Goal: Task Accomplishment & Management: Manage account settings

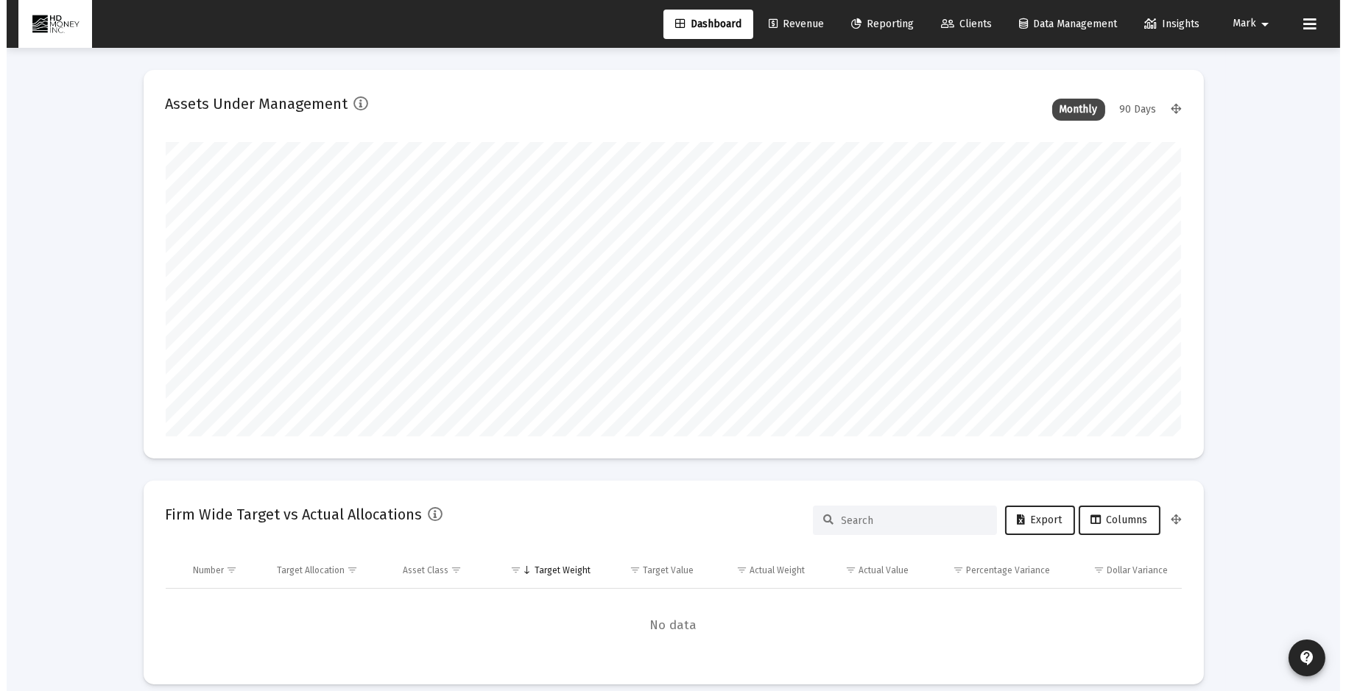
scroll to position [295, 546]
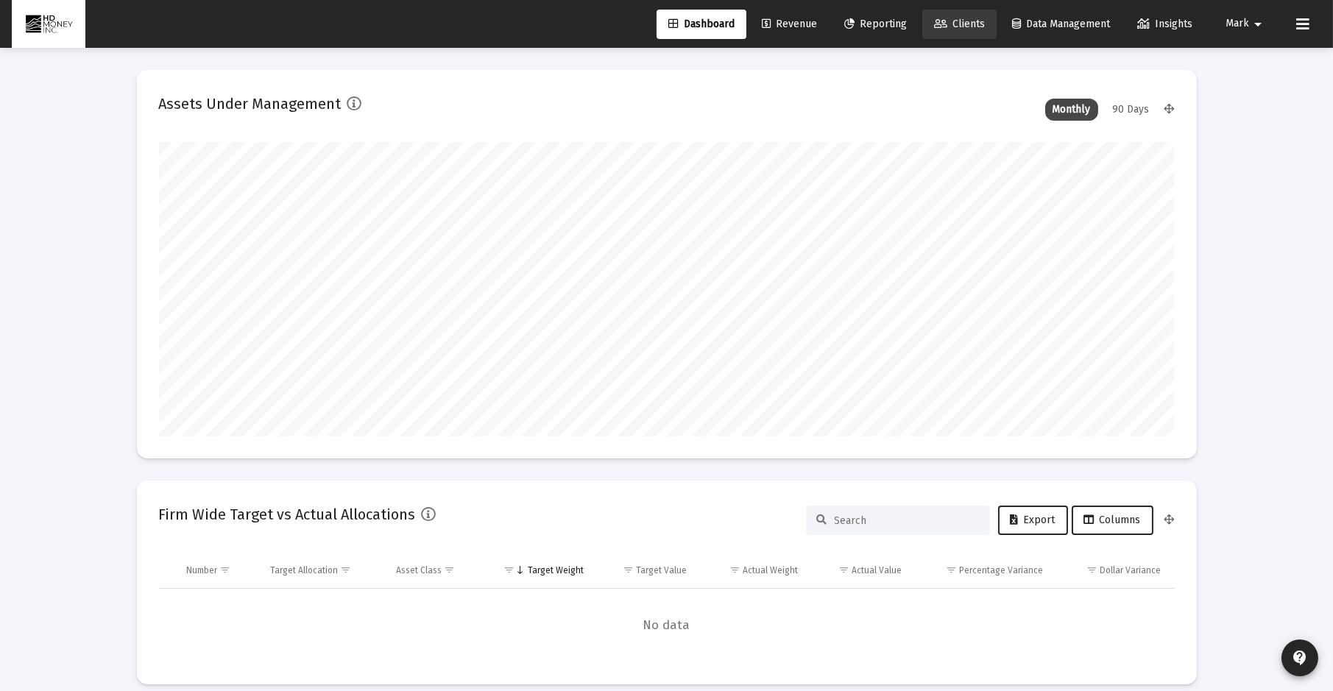
click at [960, 20] on span "Clients" at bounding box center [959, 24] width 51 height 13
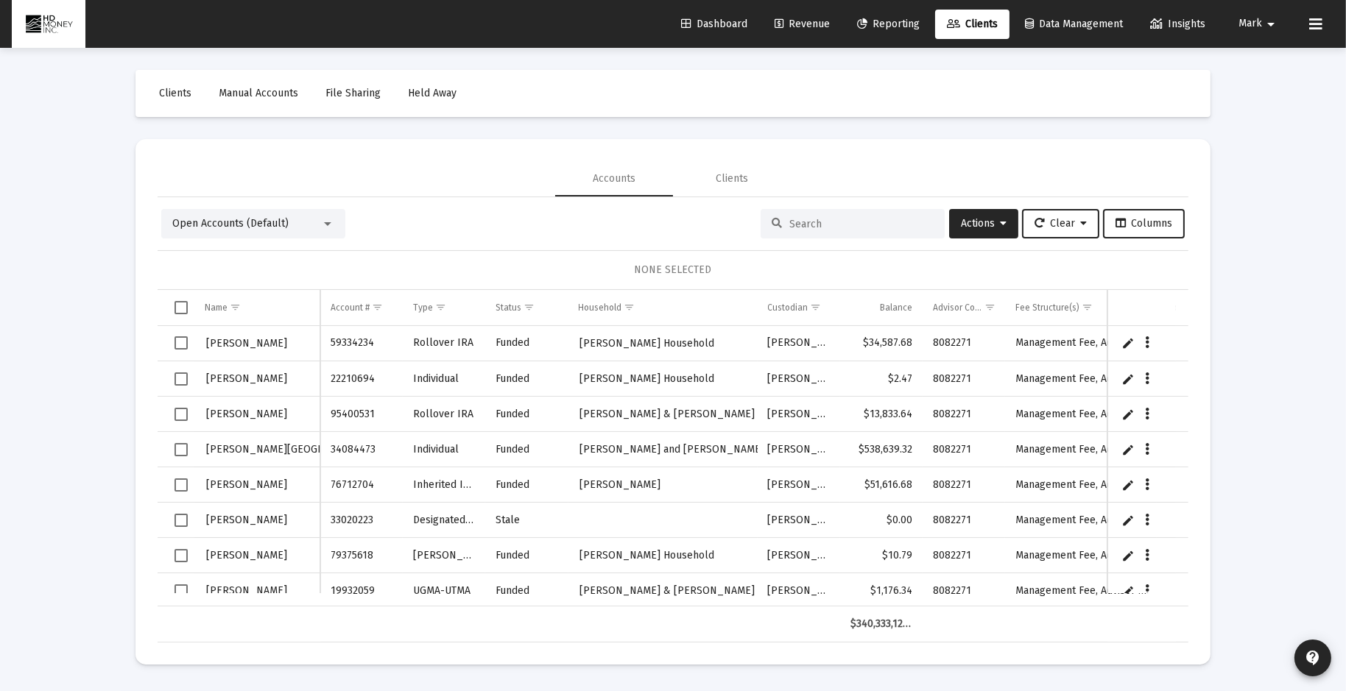
click at [789, 221] on input at bounding box center [861, 224] width 144 height 13
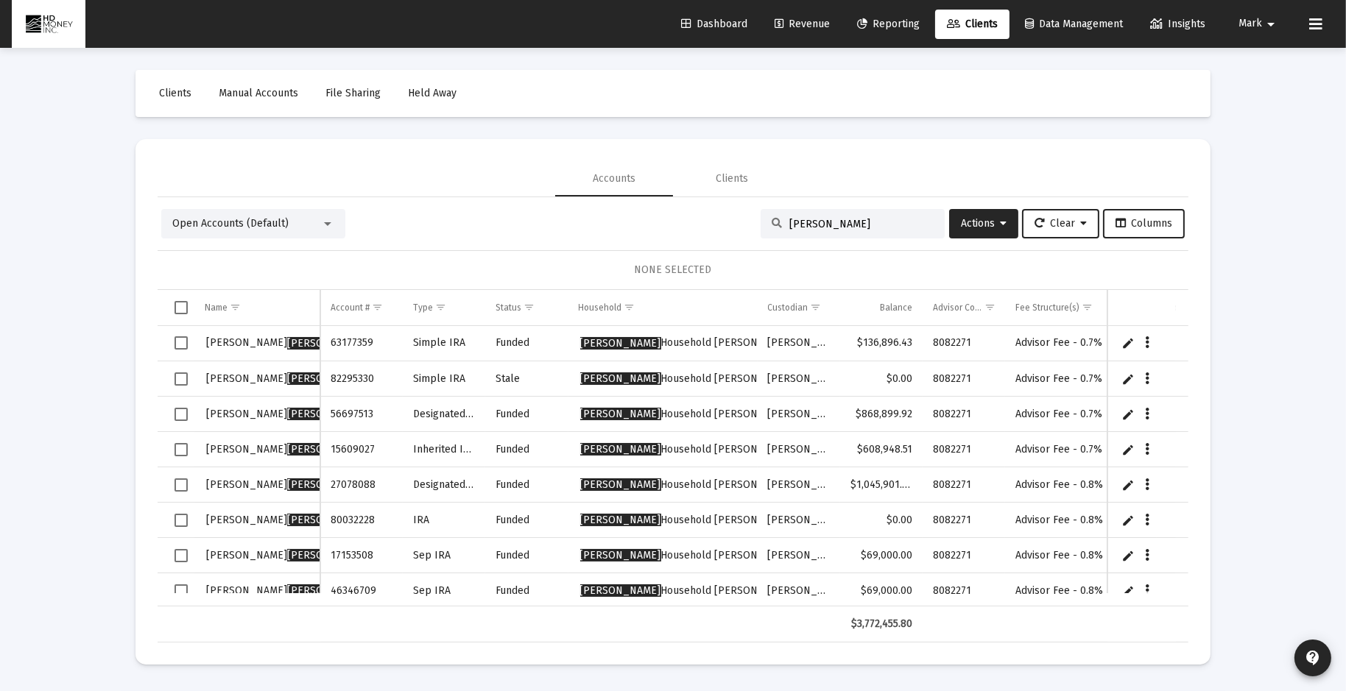
type input "[PERSON_NAME]"
click at [181, 485] on span "Select row" at bounding box center [181, 485] width 13 height 13
click at [181, 521] on span "Select row" at bounding box center [181, 520] width 13 height 13
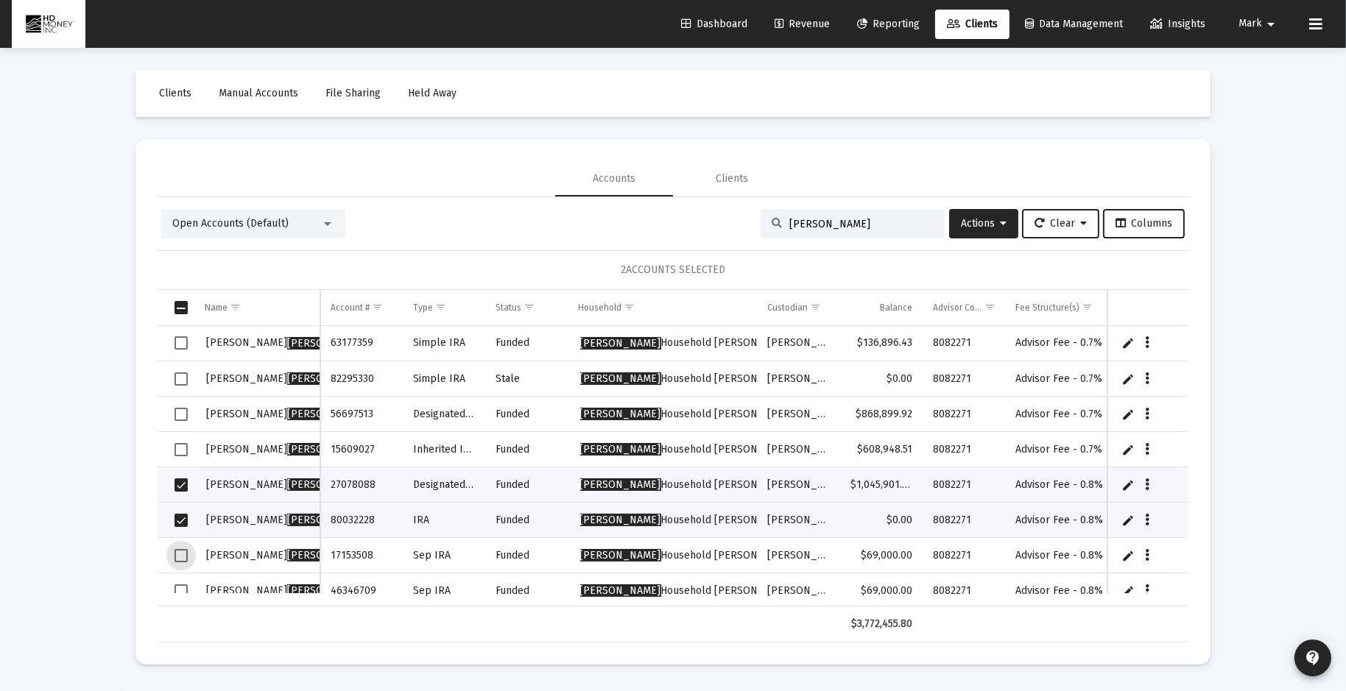
click at [183, 552] on span "Select row" at bounding box center [181, 555] width 13 height 13
click at [178, 587] on span "Select row" at bounding box center [181, 591] width 13 height 13
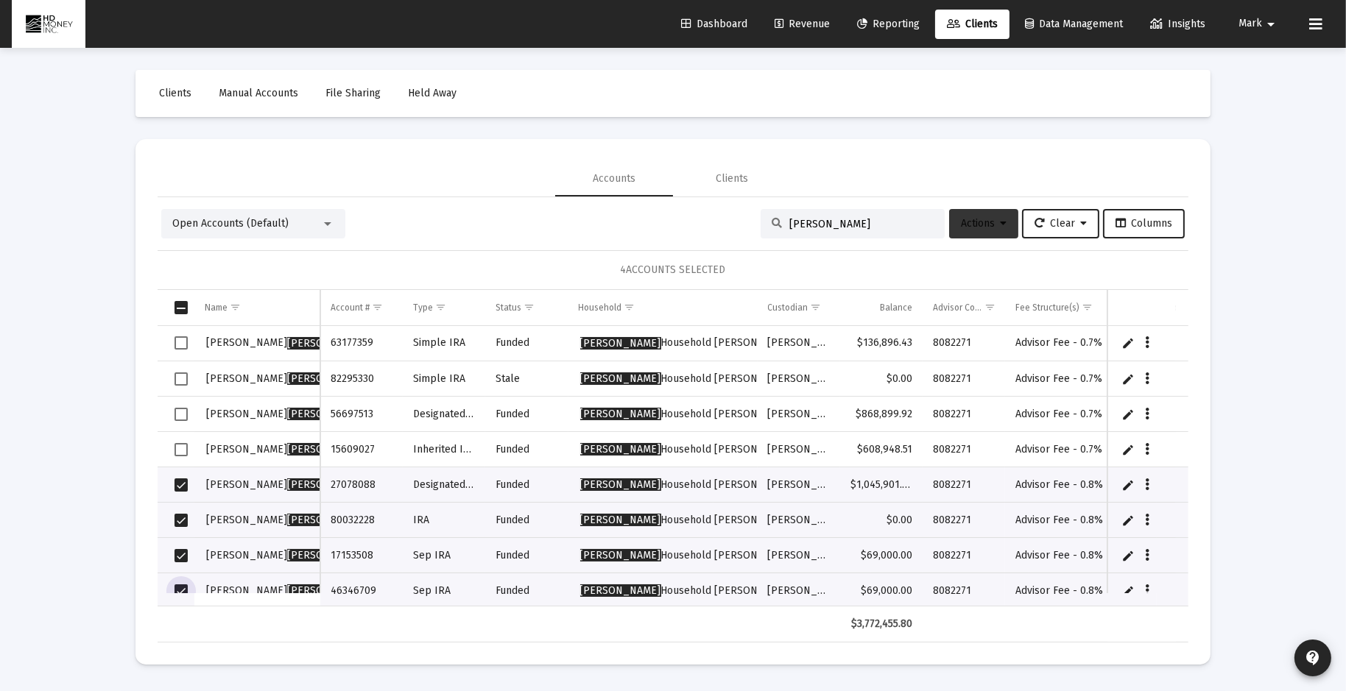
click at [978, 227] on span "Actions" at bounding box center [984, 223] width 46 height 13
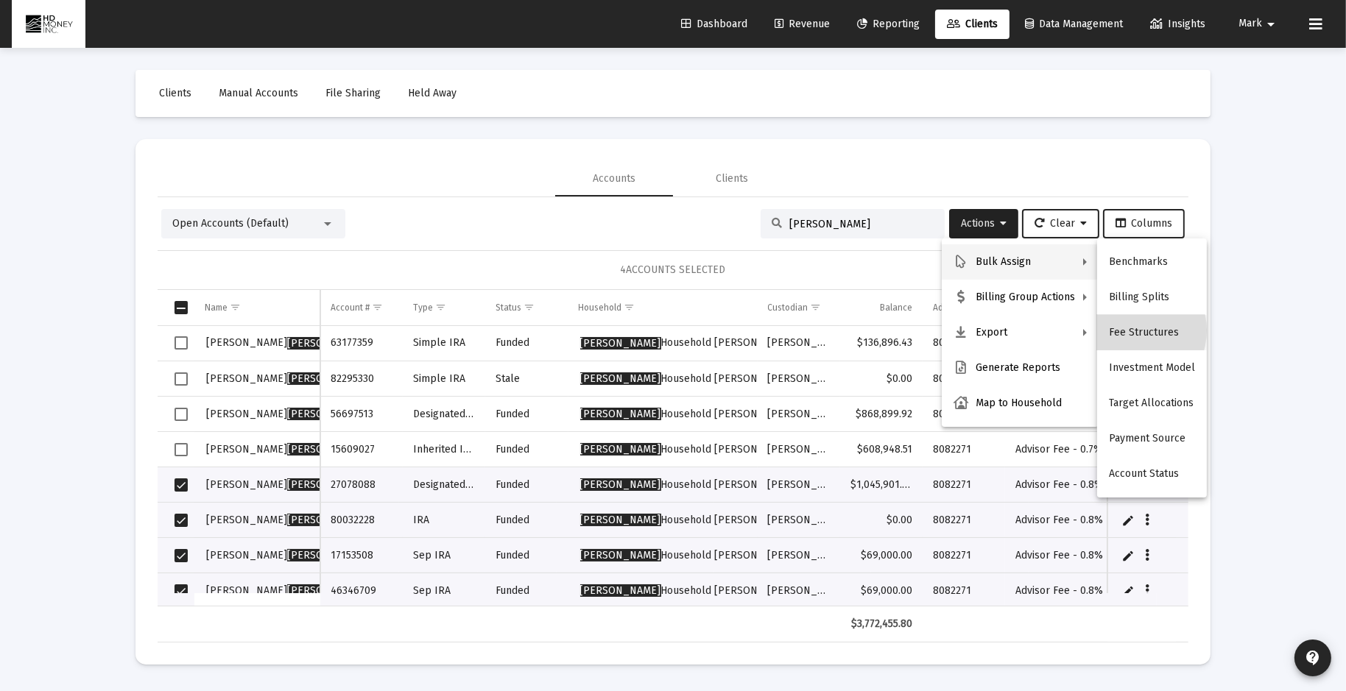
click at [1128, 331] on button "Fee Structures" at bounding box center [1152, 332] width 110 height 35
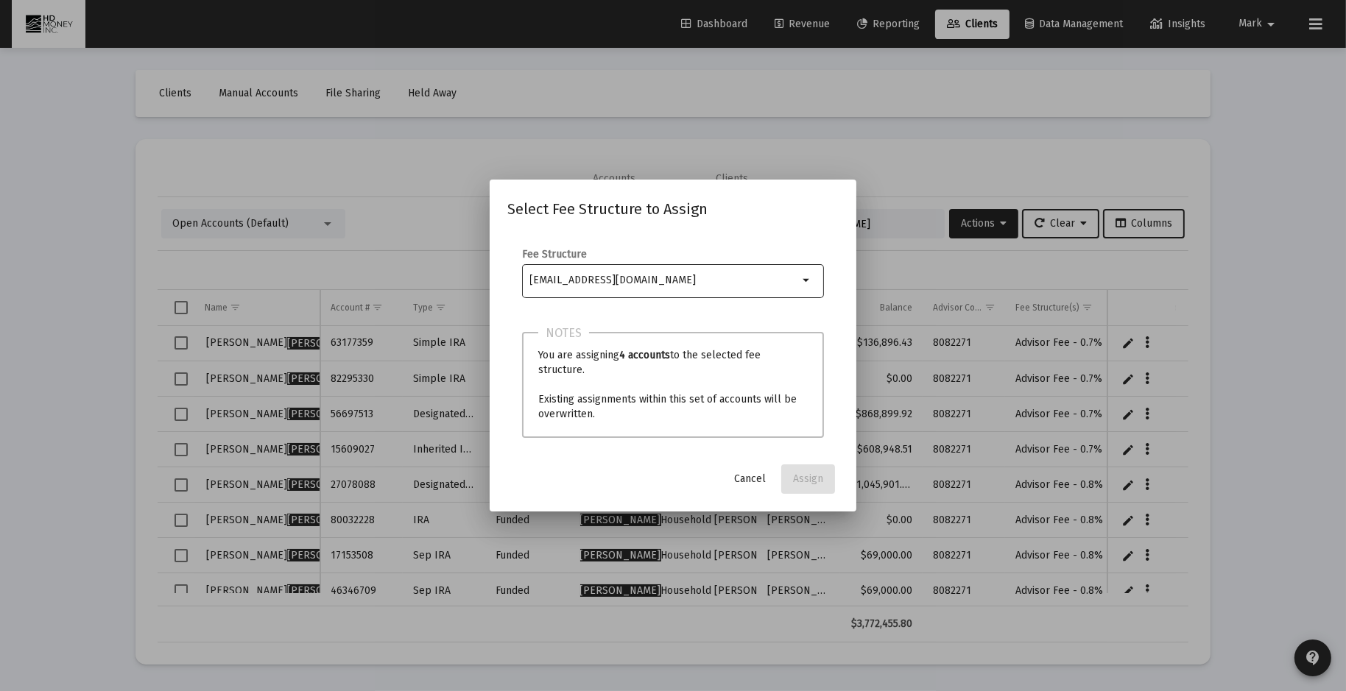
click at [721, 281] on input "Selection" at bounding box center [664, 281] width 269 height 12
type input "m"
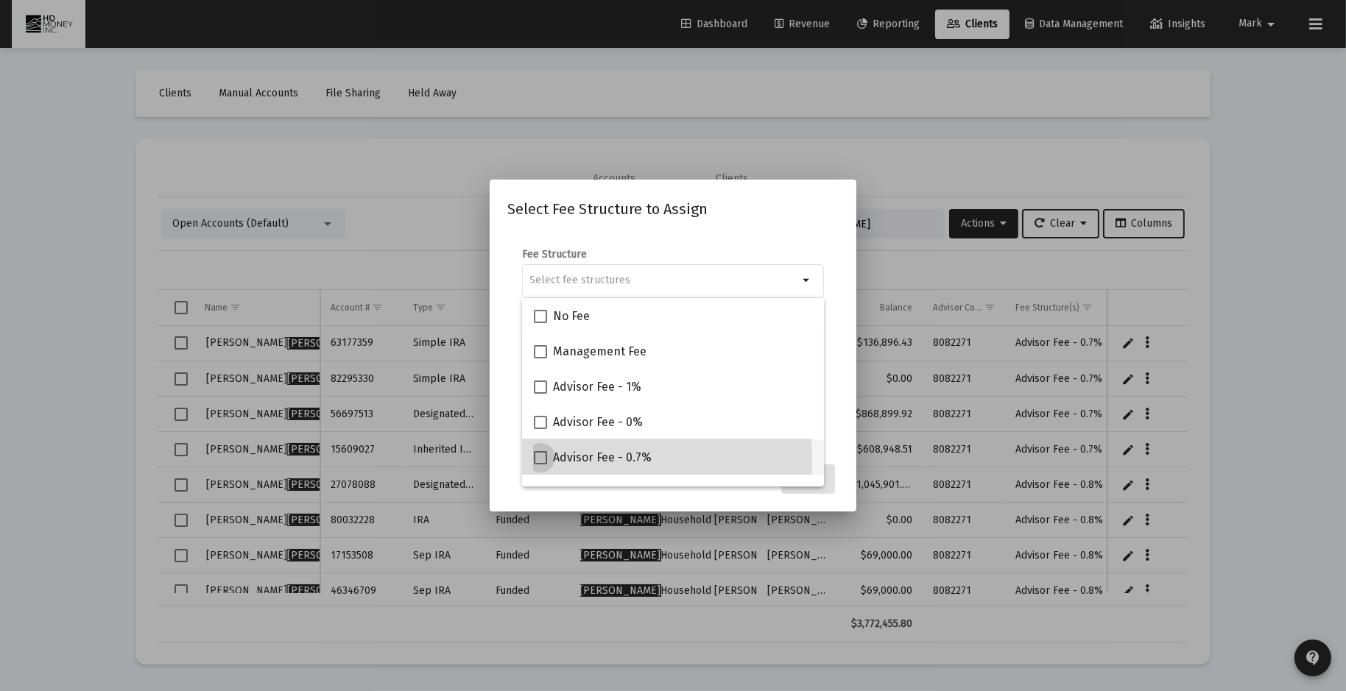
click at [619, 459] on span "Advisor Fee - 0.7%" at bounding box center [602, 458] width 99 height 18
click at [540, 465] on input "Advisor Fee - 0.7%" at bounding box center [540, 465] width 1 height 1
checkbox input "true"
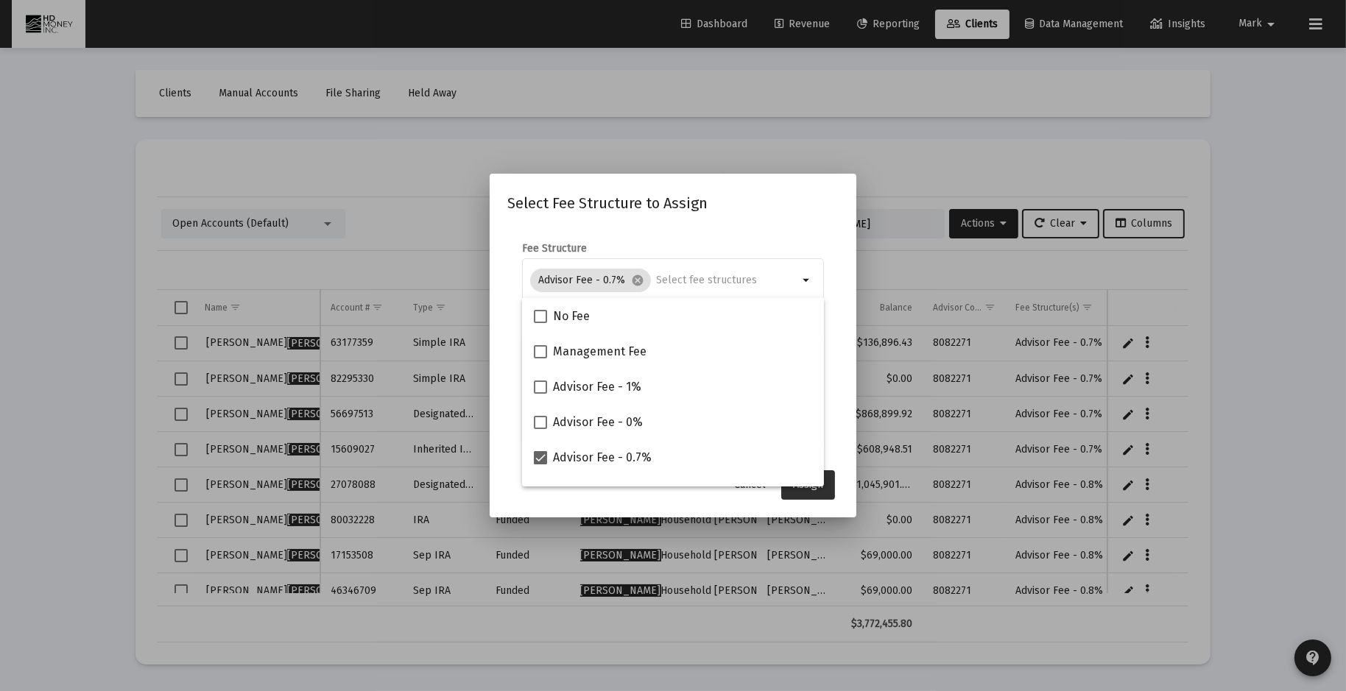
click at [803, 492] on button "Assign" at bounding box center [808, 485] width 54 height 29
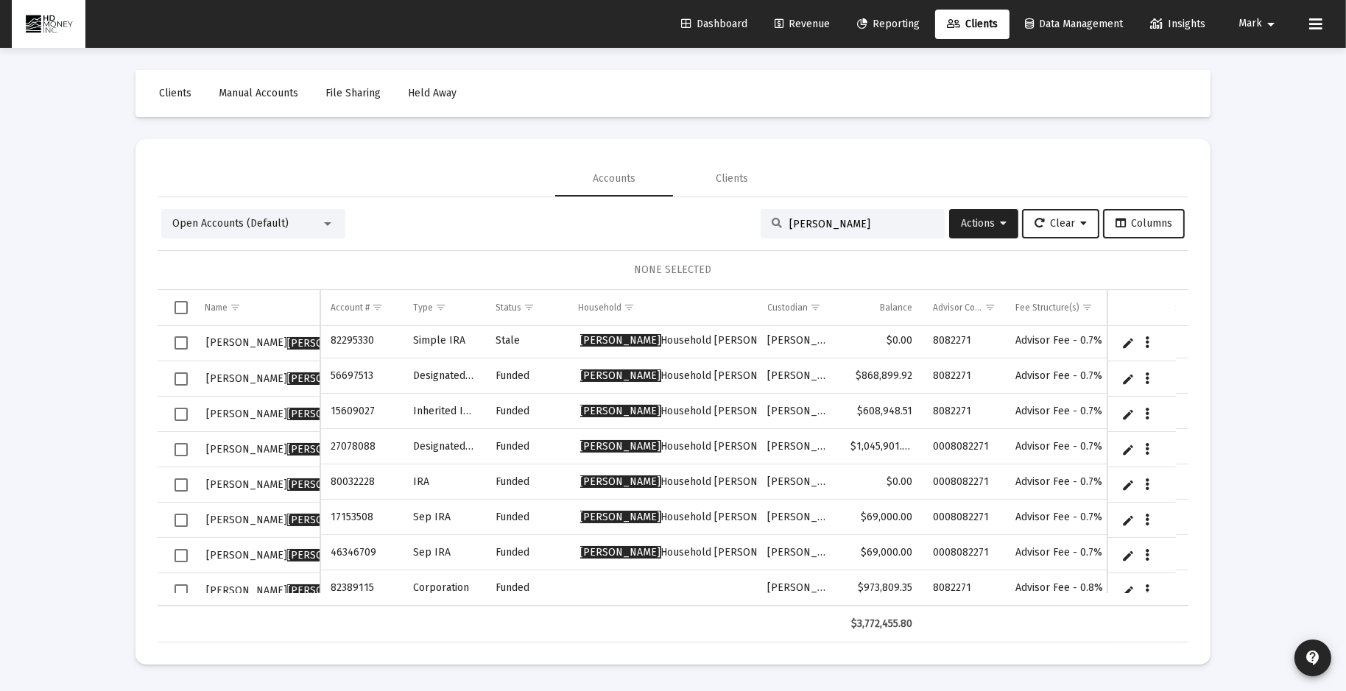
scroll to position [49, 0]
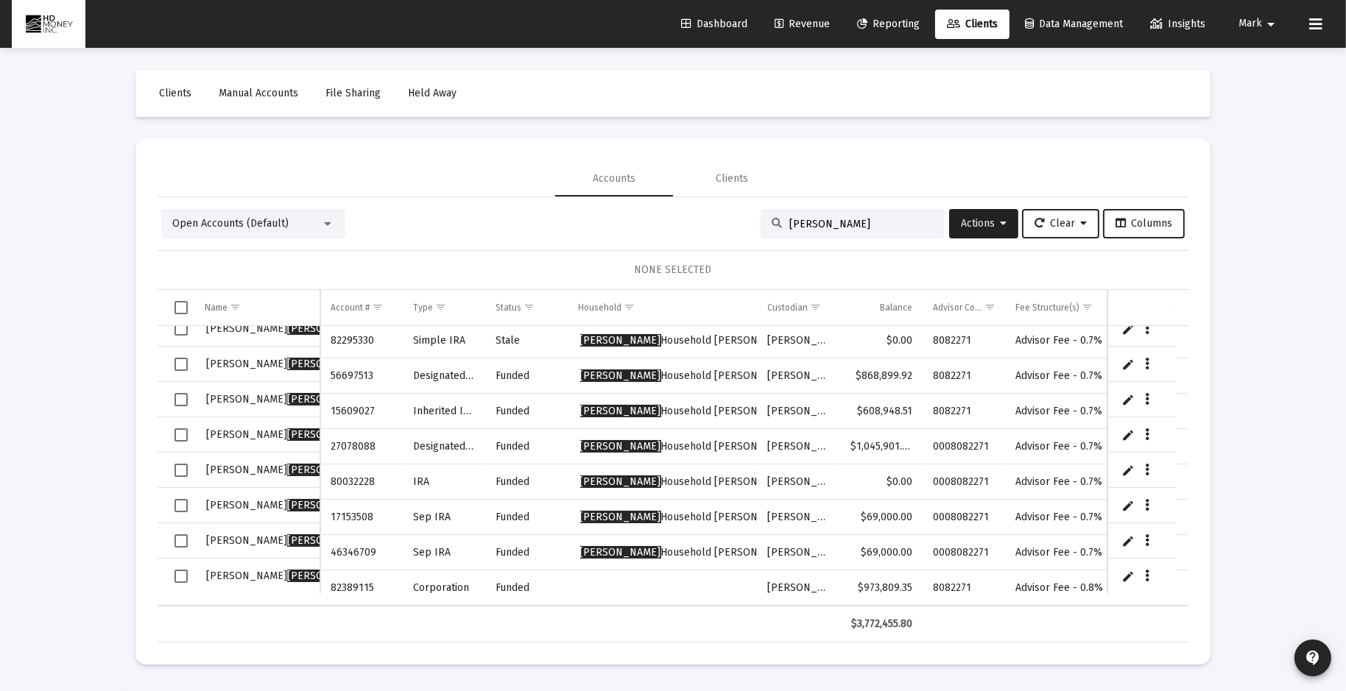
click at [183, 573] on span "Select row" at bounding box center [181, 576] width 13 height 13
click at [1128, 573] on link "Edit" at bounding box center [1128, 576] width 13 height 13
click at [1175, 573] on icon "Data grid" at bounding box center [1177, 577] width 4 height 18
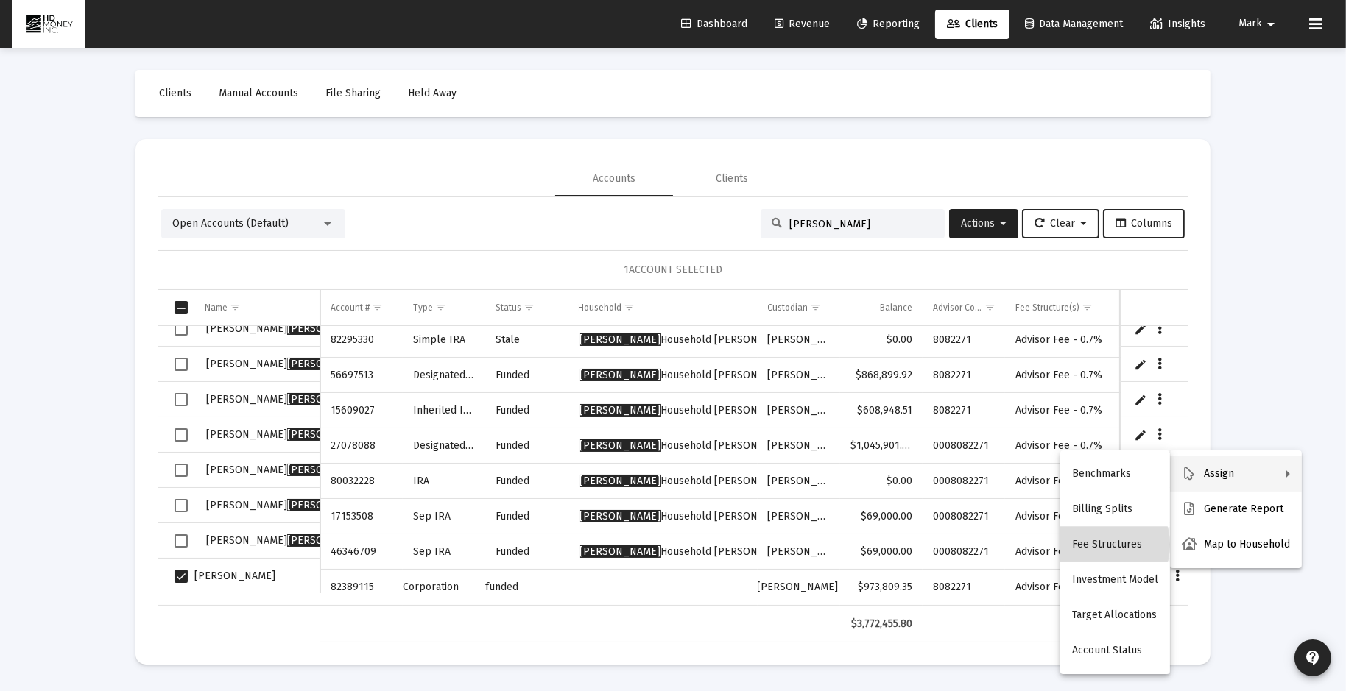
click at [1099, 545] on button "Fee Structures" at bounding box center [1115, 544] width 110 height 35
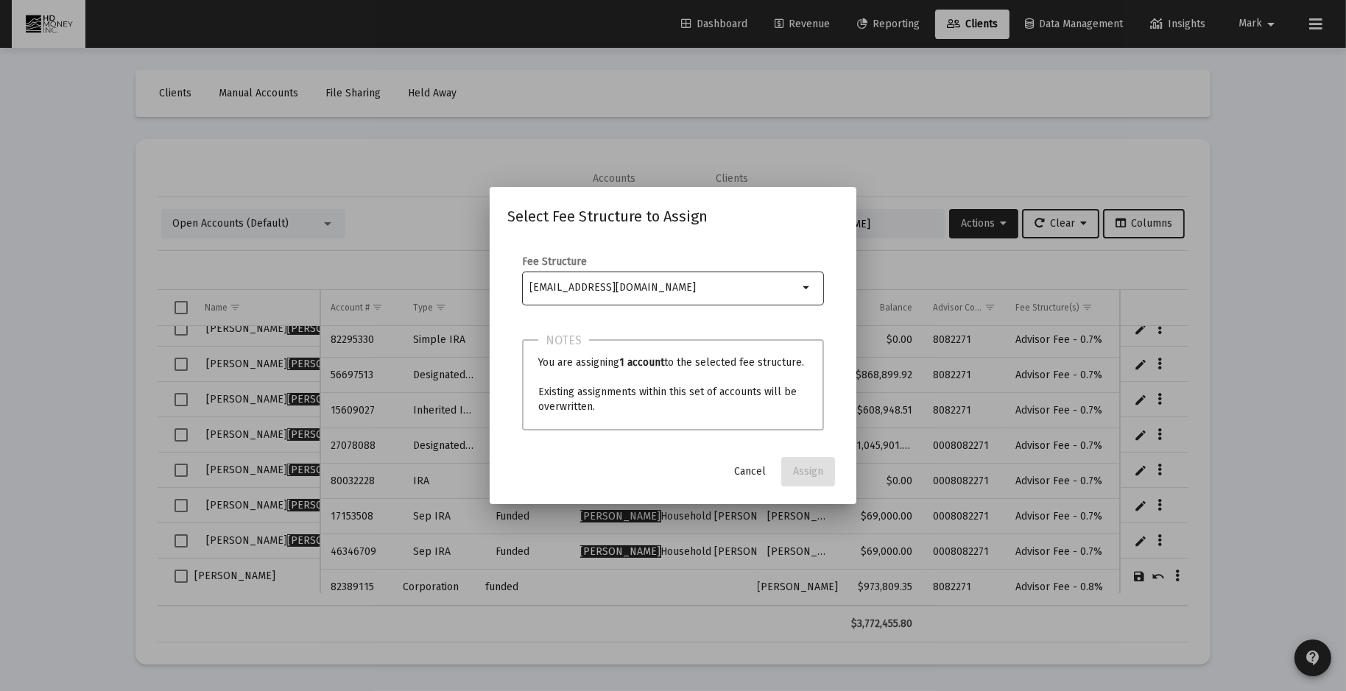
click at [666, 288] on input "Selection" at bounding box center [664, 288] width 269 height 12
type input "m"
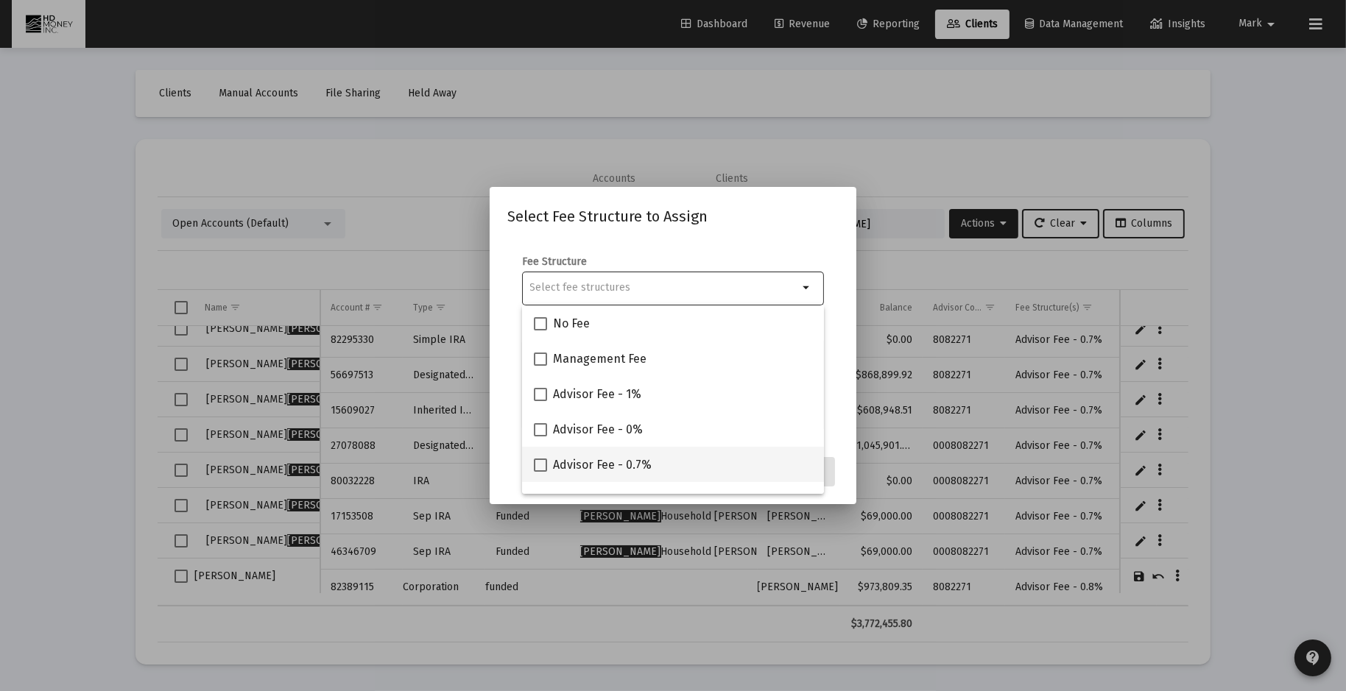
click at [649, 462] on span "Advisor Fee - 0.7%" at bounding box center [602, 466] width 99 height 18
click at [540, 472] on input "Advisor Fee - 0.7%" at bounding box center [540, 472] width 1 height 1
checkbox input "true"
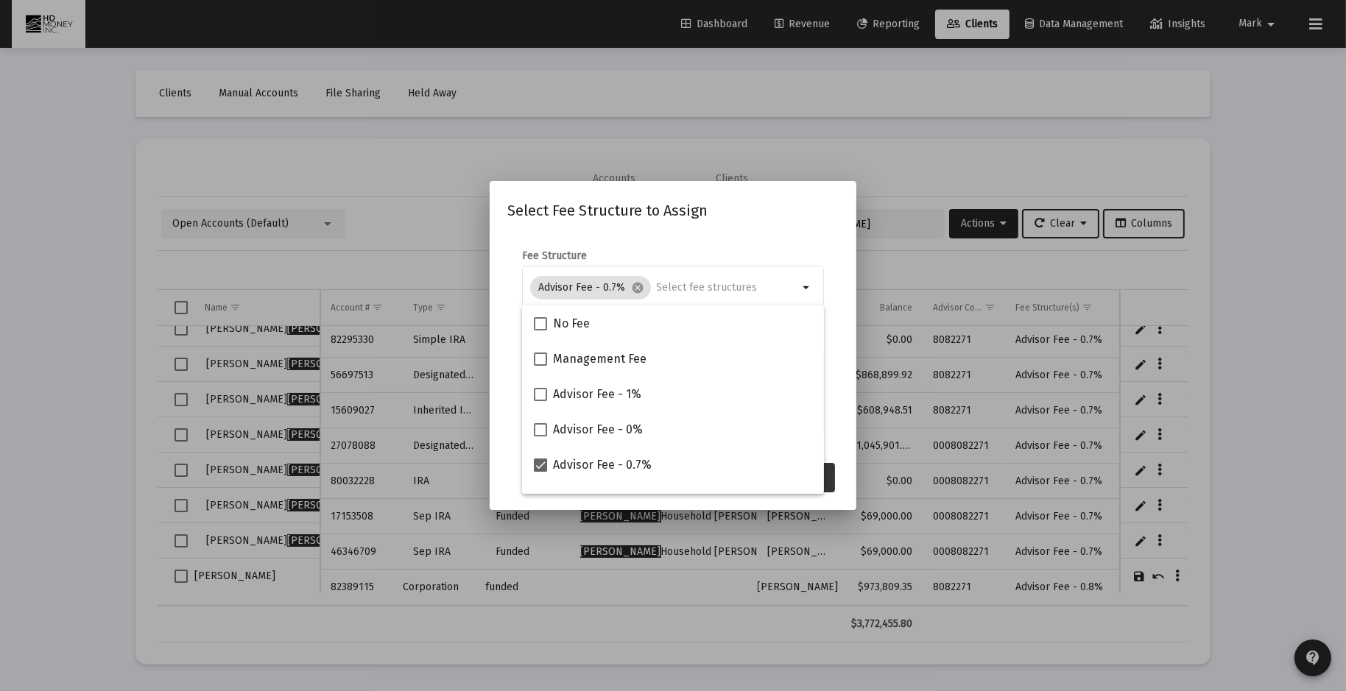
click at [827, 474] on button "Assign" at bounding box center [808, 477] width 54 height 29
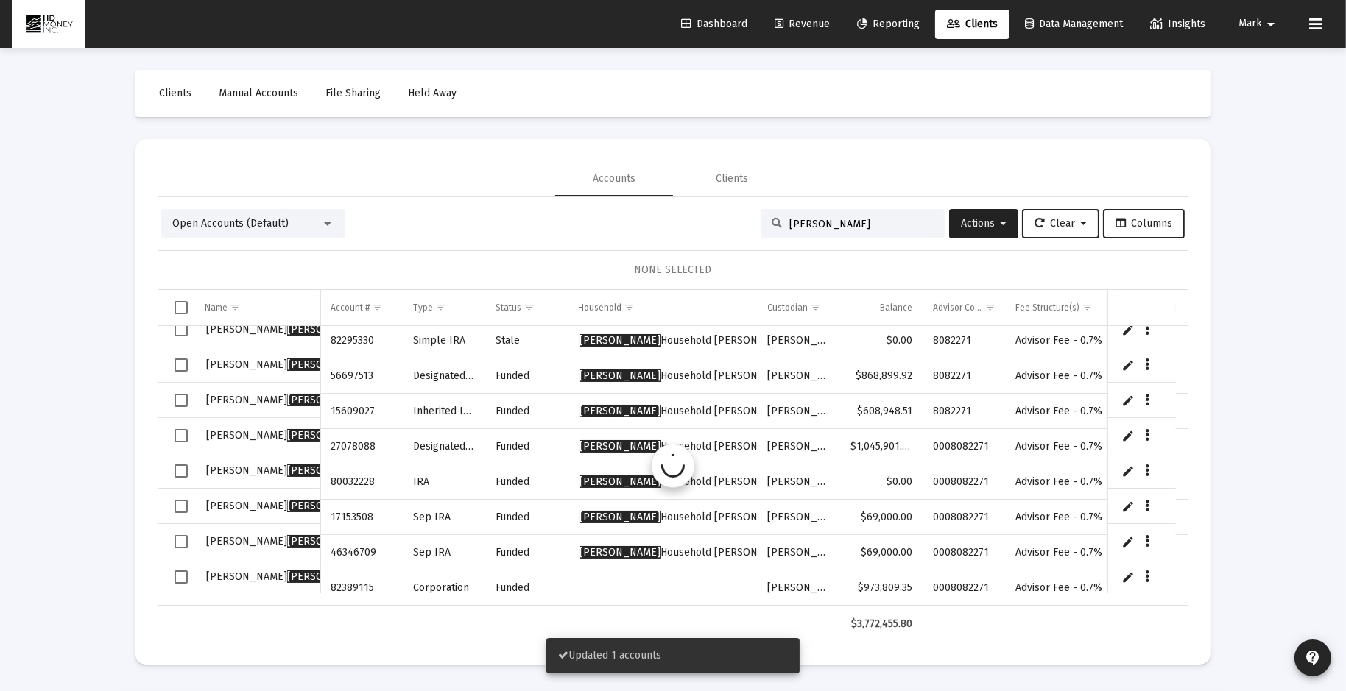
scroll to position [49, 0]
